Goal: Navigation & Orientation: Find specific page/section

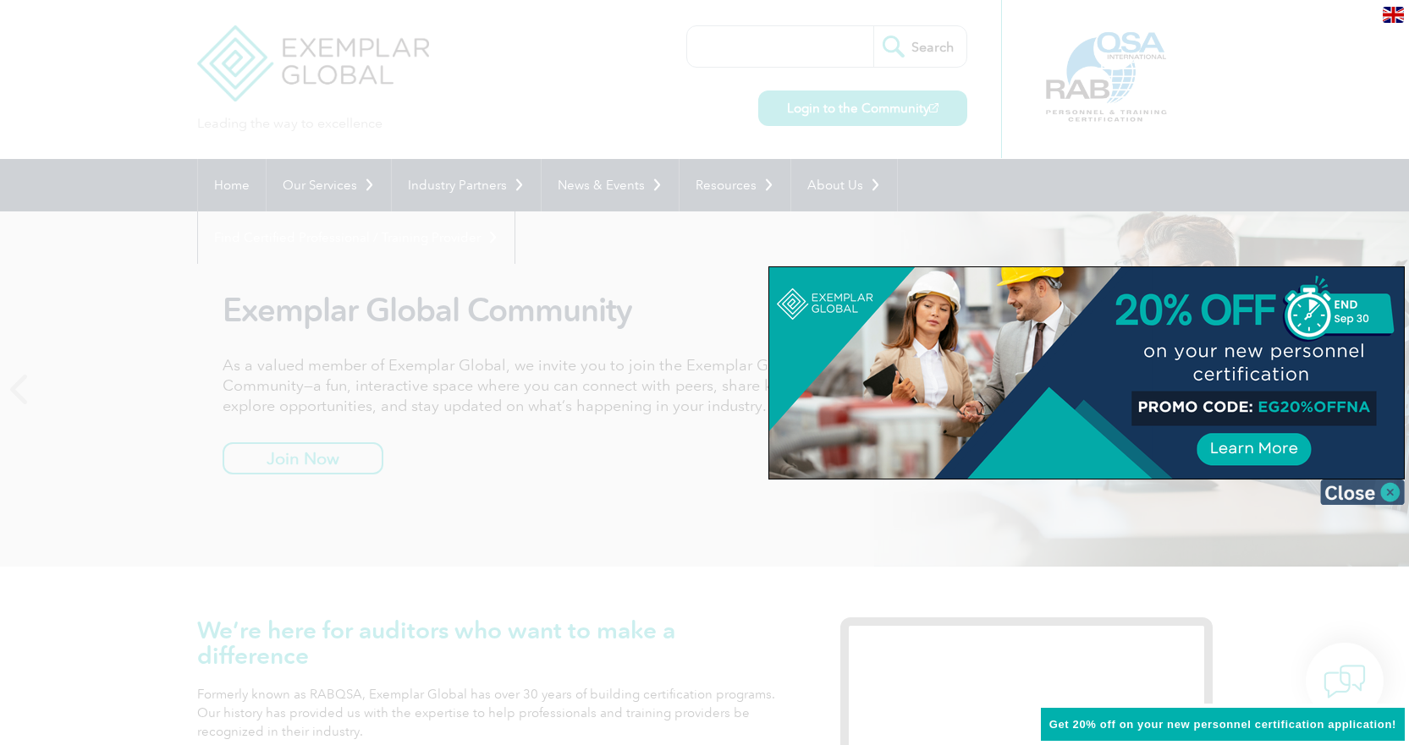
click at [1345, 487] on img at bounding box center [1362, 492] width 85 height 25
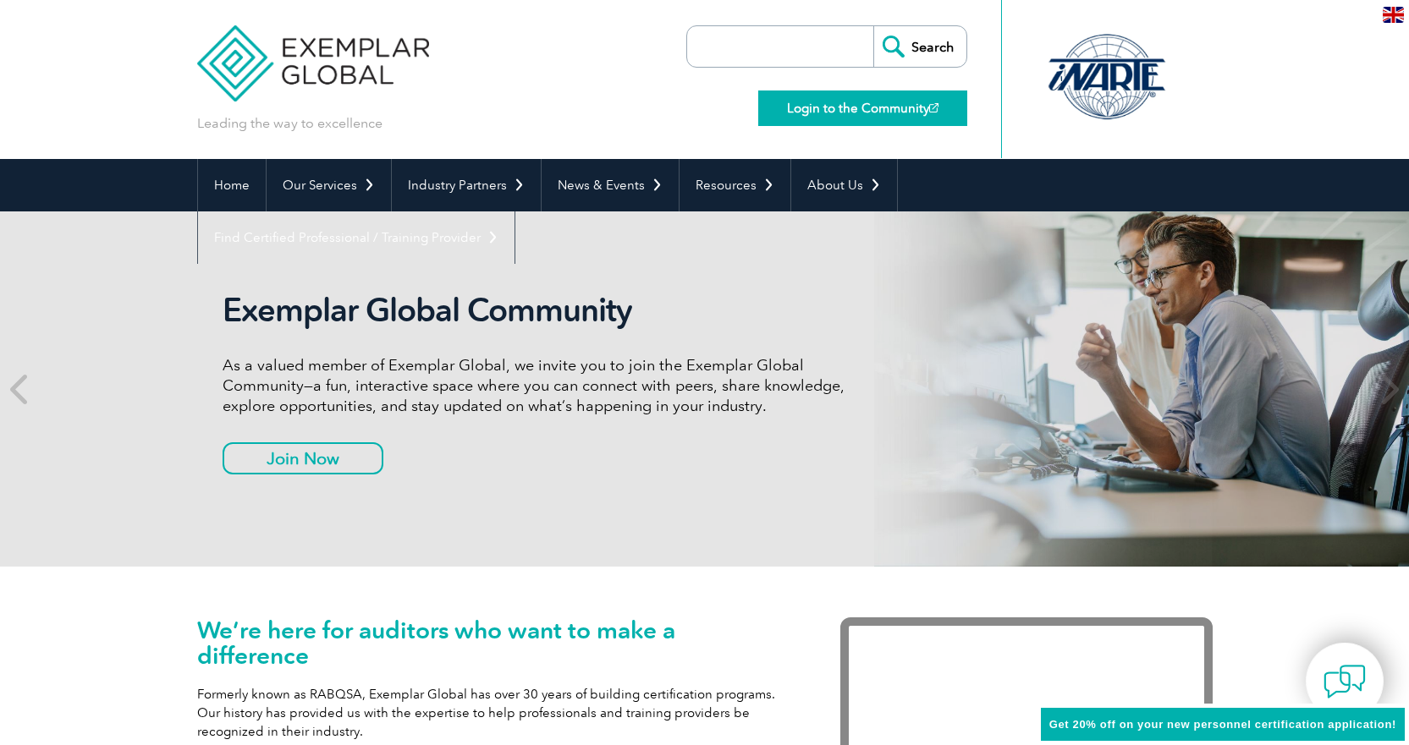
click at [800, 104] on link "Login to the Community" at bounding box center [862, 109] width 209 height 36
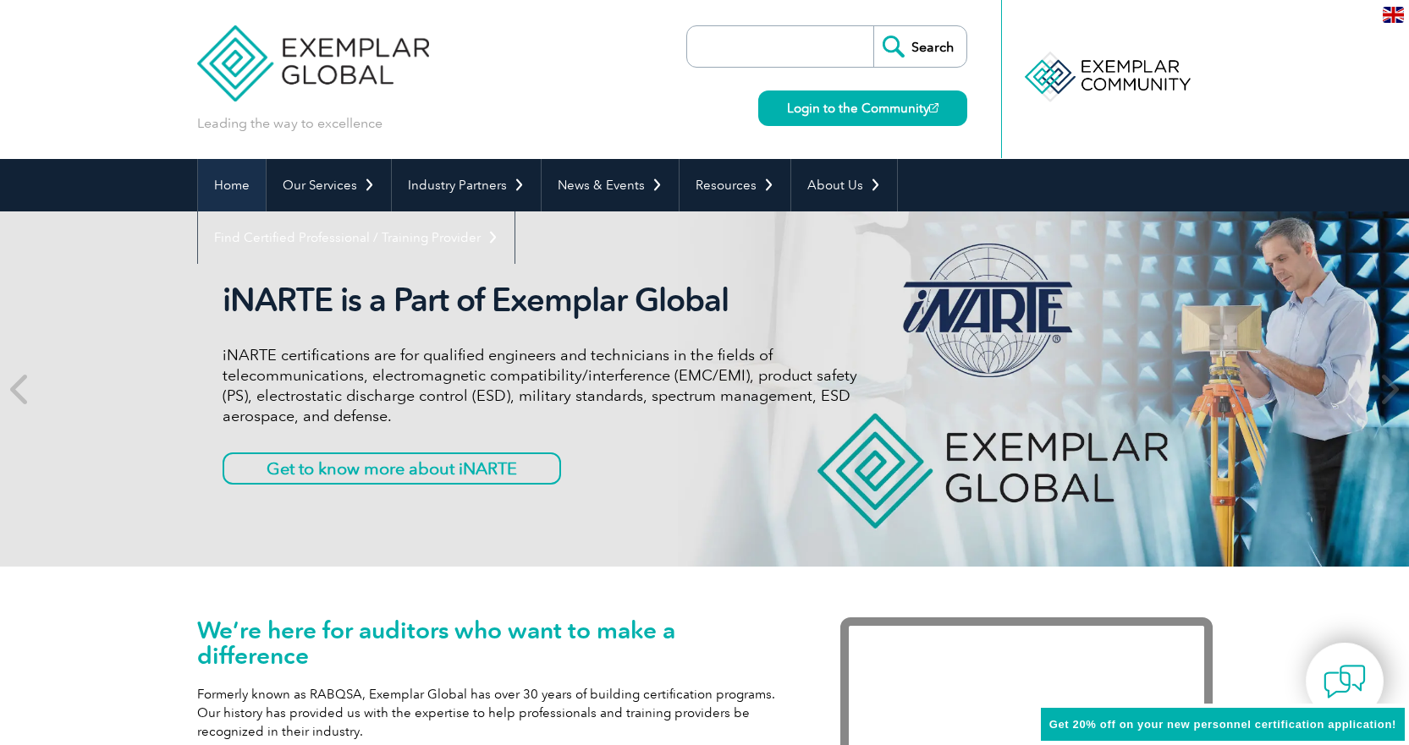
click at [239, 184] on link "Home" at bounding box center [232, 185] width 68 height 52
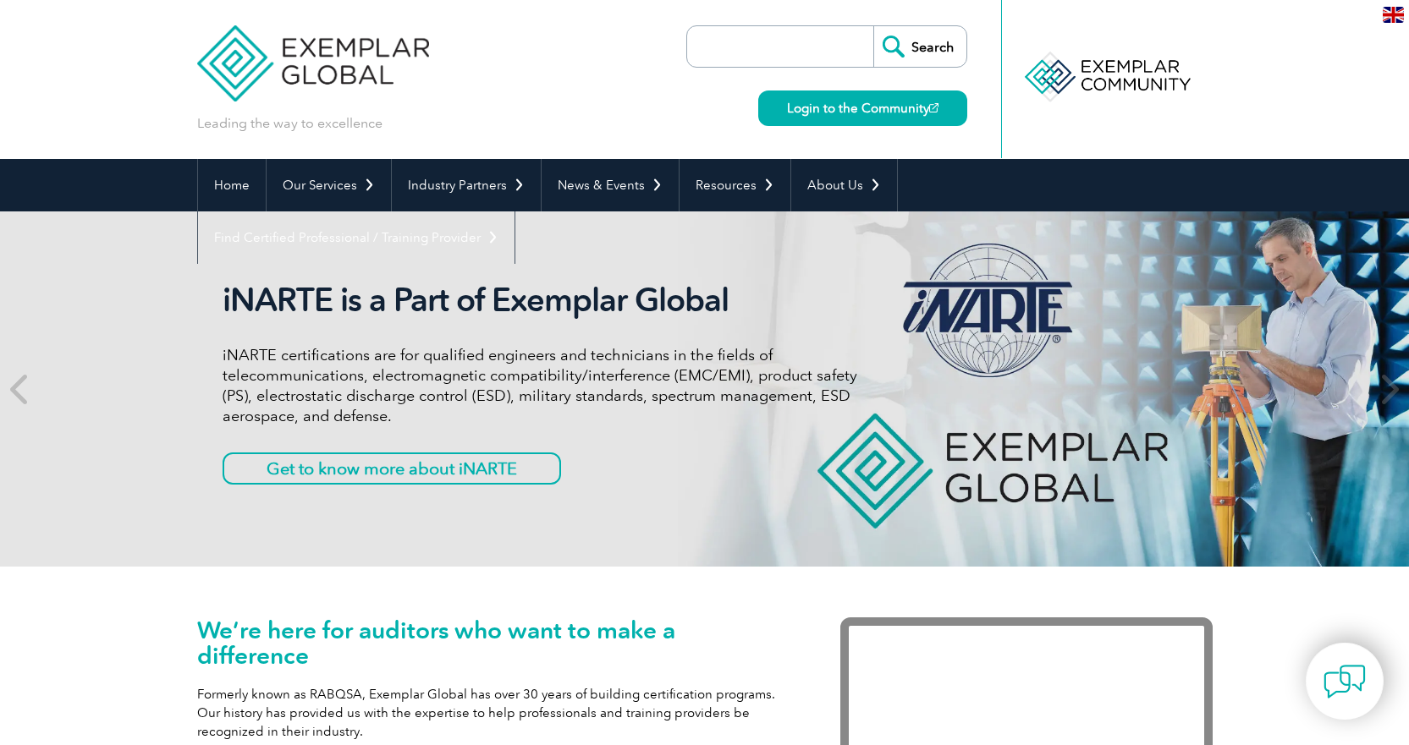
click at [360, 73] on img at bounding box center [313, 51] width 233 height 102
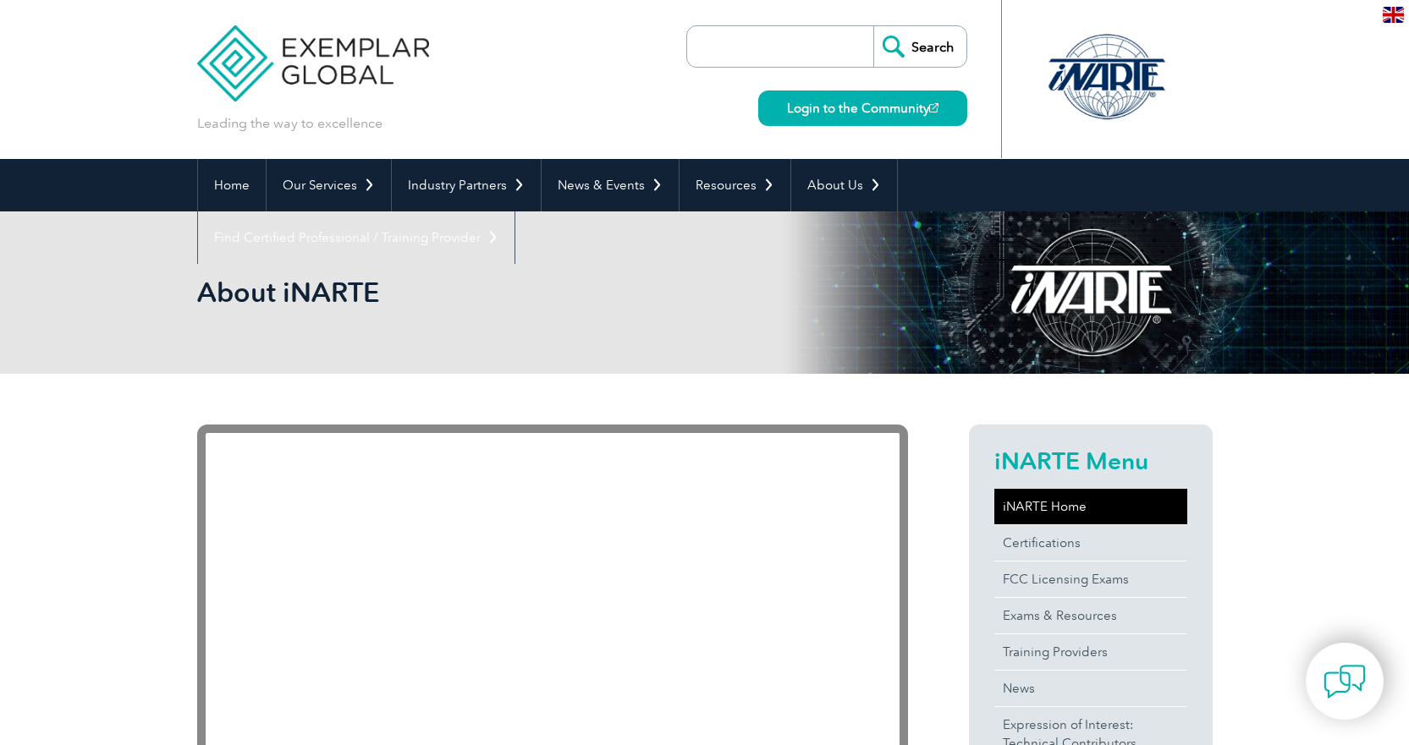
click at [1059, 508] on link "iNARTE Home" at bounding box center [1090, 507] width 193 height 36
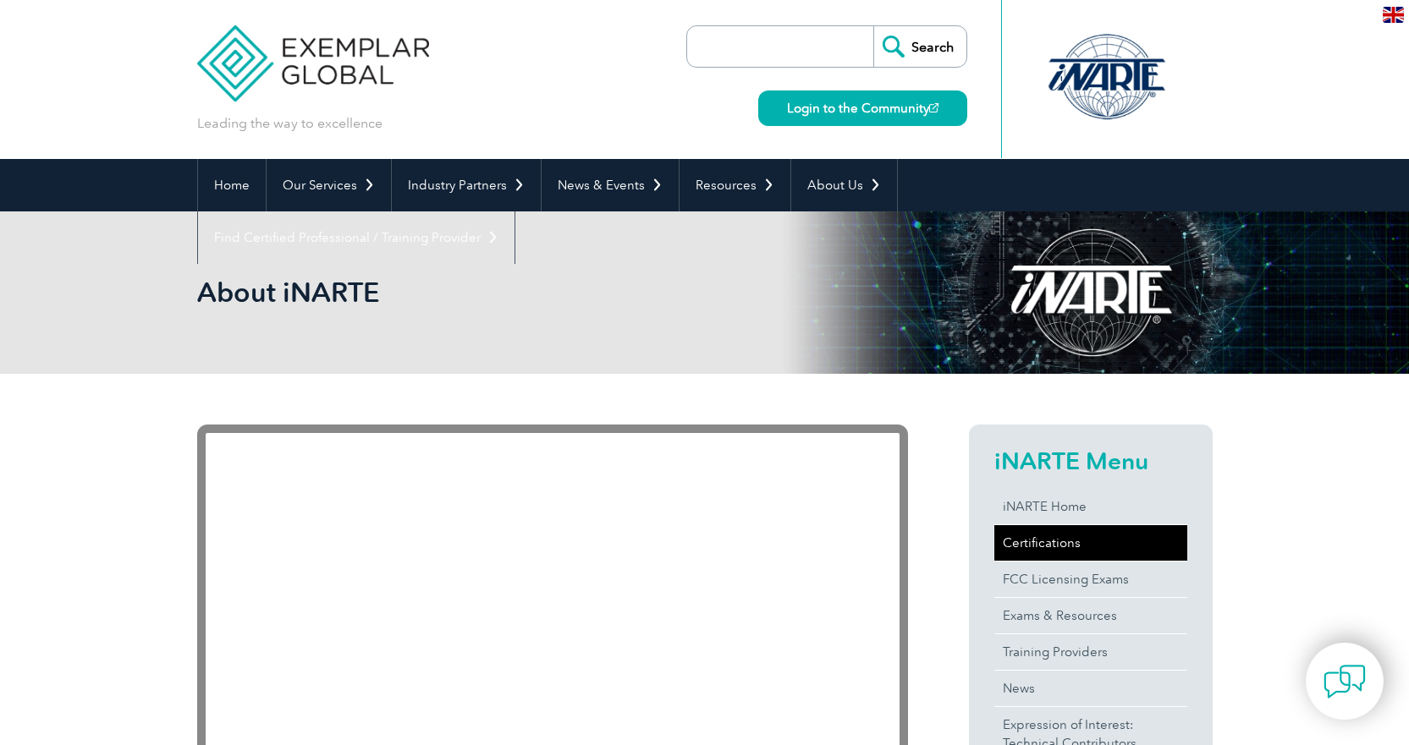
click at [1042, 546] on link "Certifications" at bounding box center [1090, 543] width 193 height 36
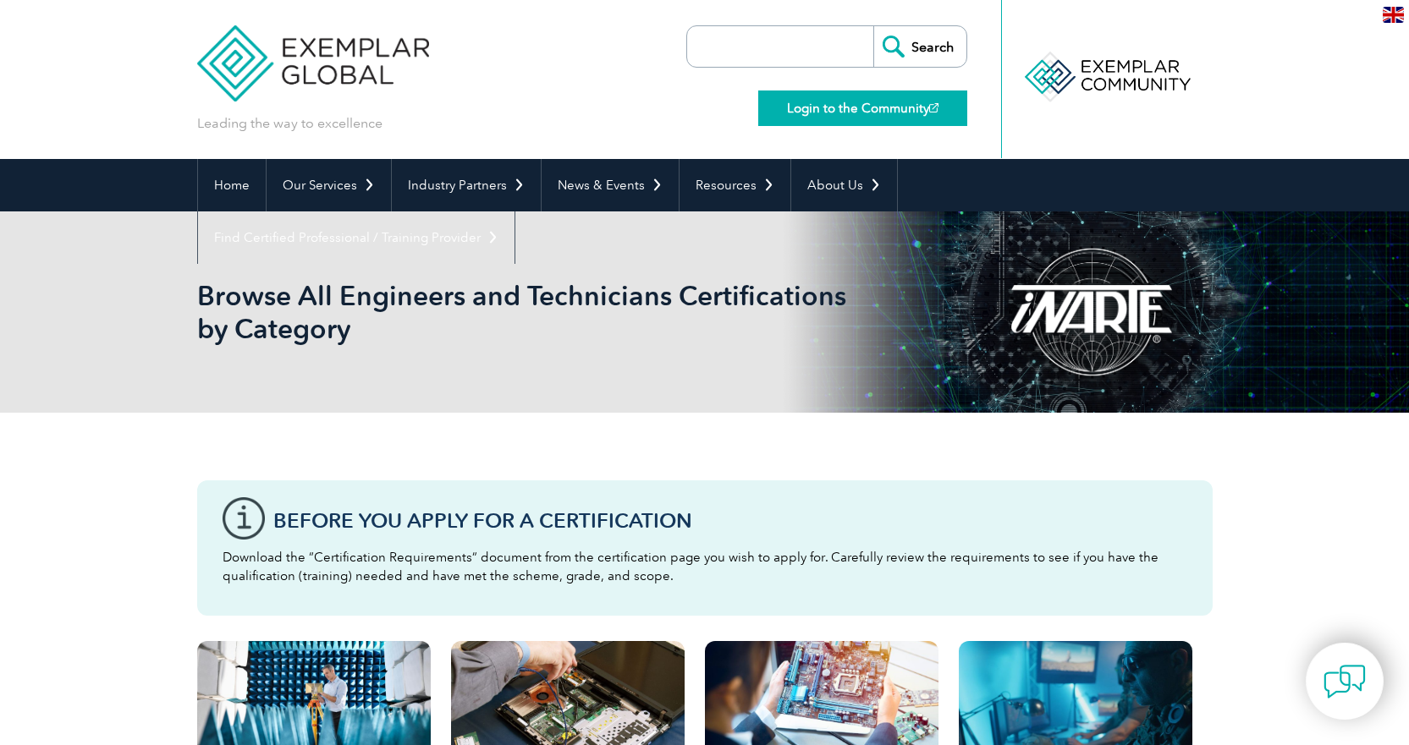
click at [817, 113] on link "Login to the Community" at bounding box center [862, 109] width 209 height 36
